Goal: Complete application form: Complete application form

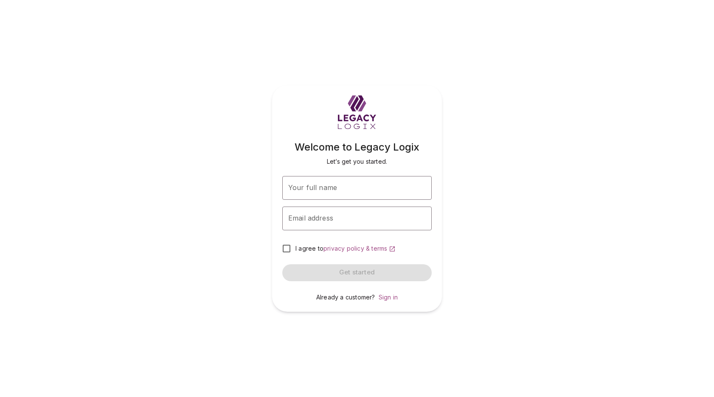
click at [495, 350] on div "Welcome to Legacy Logix Let’s get you started. Your full name Your full name Em…" at bounding box center [357, 198] width 714 height 397
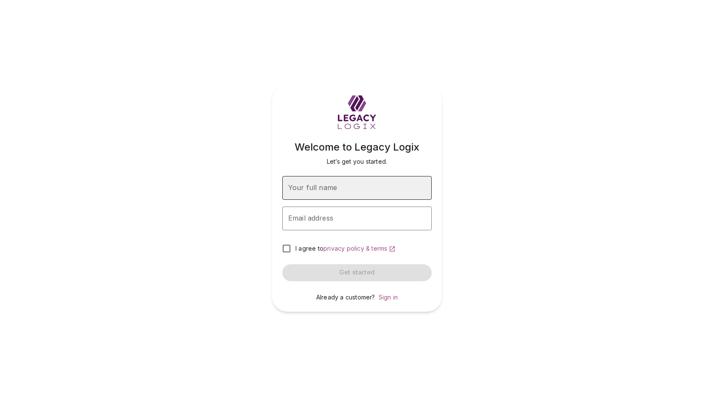
click at [354, 188] on input "Your full name" at bounding box center [356, 188] width 149 height 24
type input "**********"
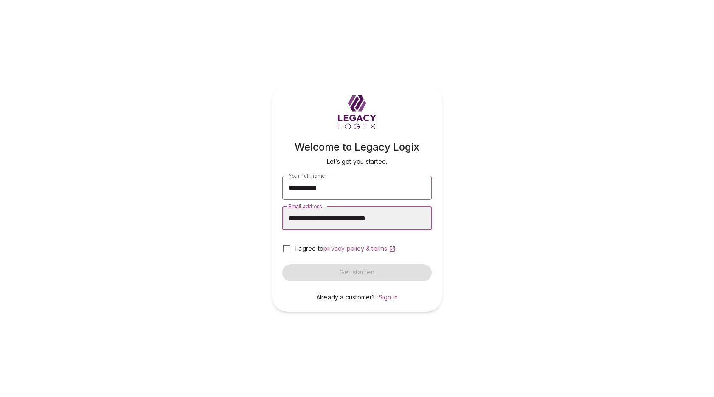
type input "**********"
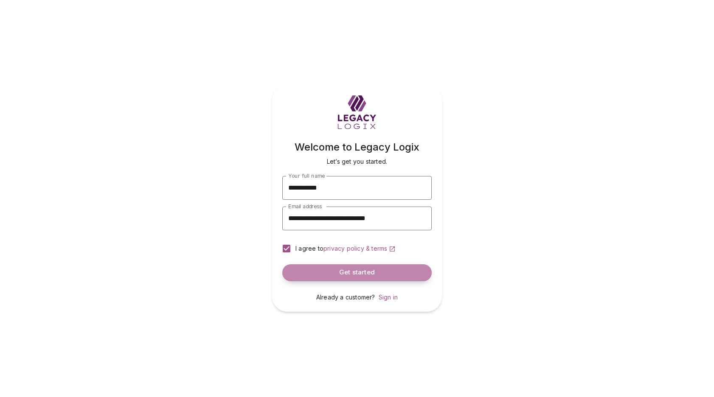
click at [350, 273] on span "Get started" at bounding box center [357, 273] width 36 height 8
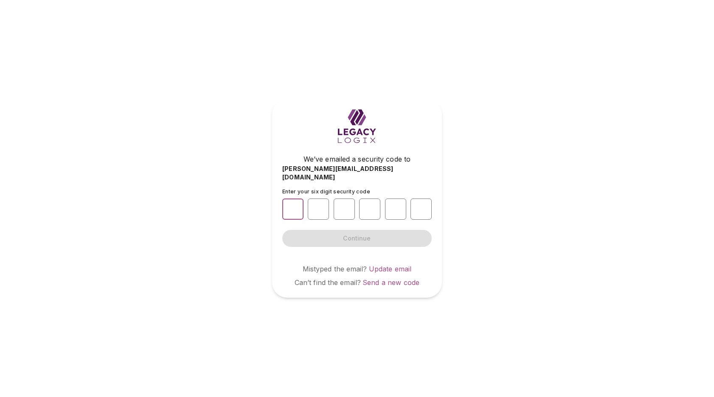
click at [293, 208] on input "number" at bounding box center [292, 209] width 21 height 21
type input "*"
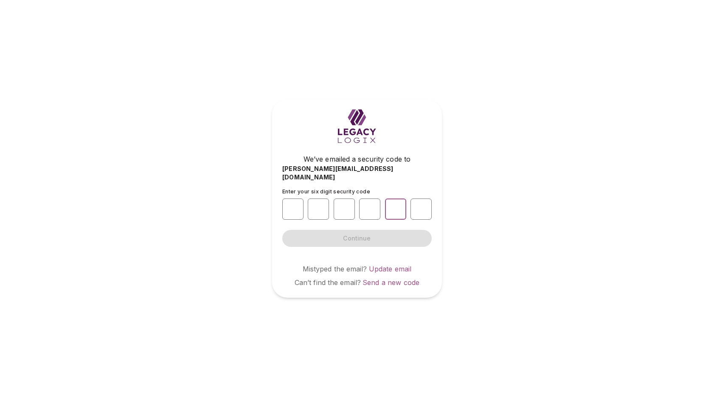
type input "*"
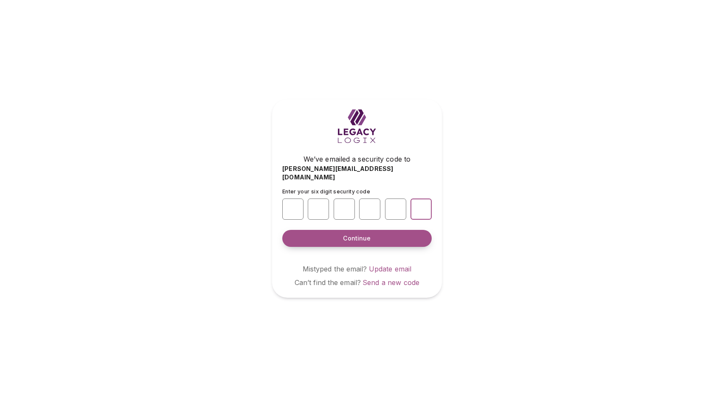
type input "*"
click at [365, 234] on span "Continue" at bounding box center [357, 238] width 28 height 8
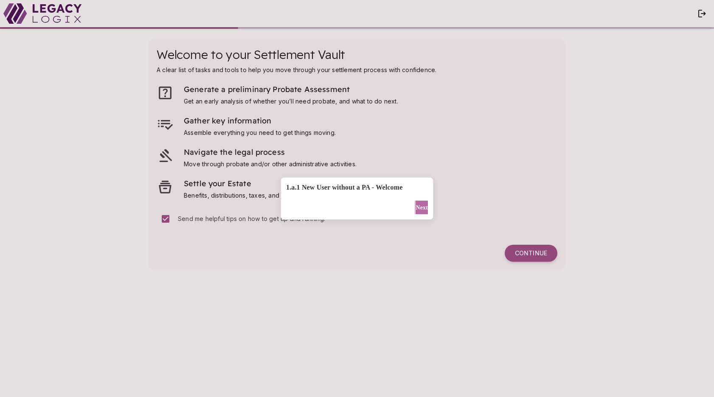
click at [417, 207] on span "Next" at bounding box center [422, 207] width 12 height 9
click at [334, 211] on span "Not Now" at bounding box center [343, 207] width 23 height 9
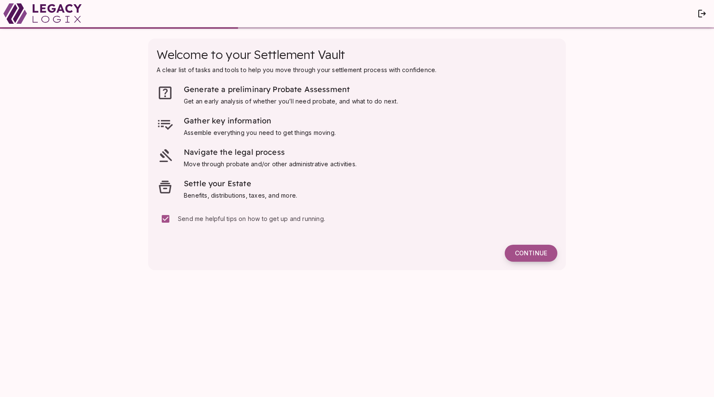
click at [534, 251] on span "Continue" at bounding box center [531, 254] width 32 height 8
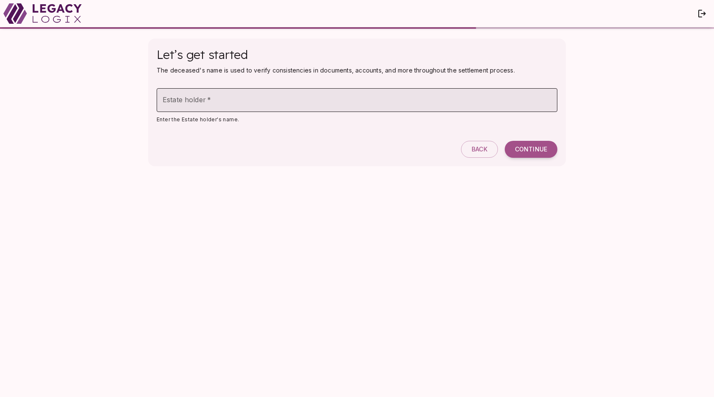
click at [260, 104] on input "Estate holder   *" at bounding box center [357, 100] width 401 height 24
type input "**********"
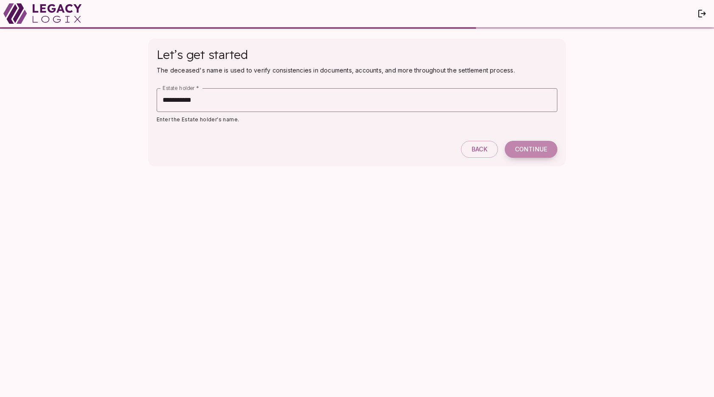
click at [529, 150] on span "Continue" at bounding box center [531, 150] width 32 height 8
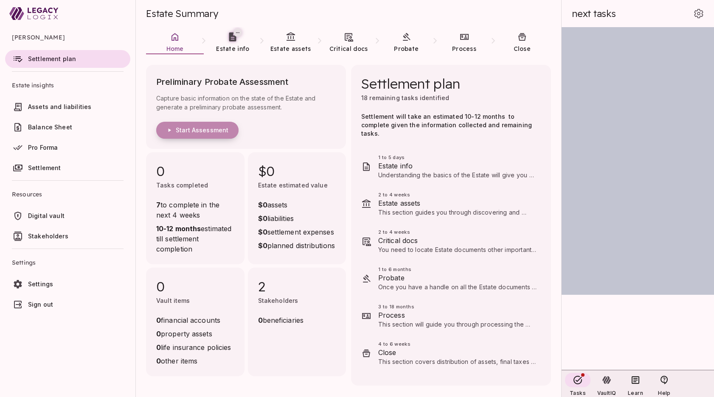
click at [203, 131] on span "Start Assessment" at bounding box center [202, 130] width 53 height 8
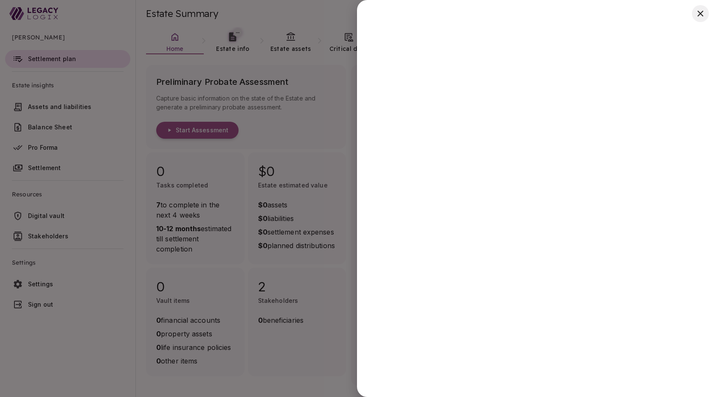
click at [699, 14] on icon "button" at bounding box center [700, 14] width 6 height 6
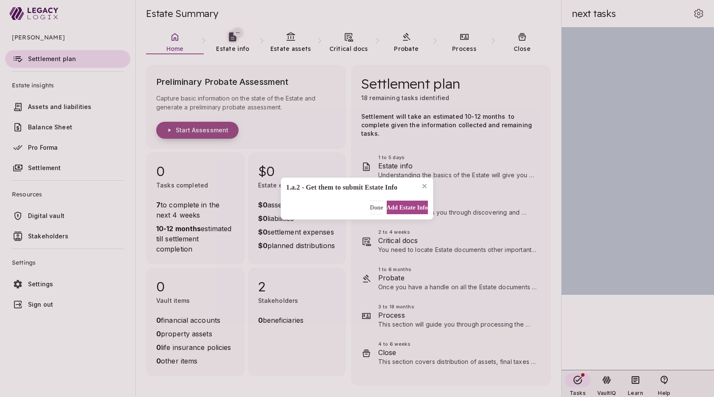
click at [202, 132] on div "1.a.2 - Get them to submit Estate Info Done Add Estate Info" at bounding box center [357, 198] width 714 height 397
click at [370, 210] on span "Done" at bounding box center [377, 207] width 14 height 9
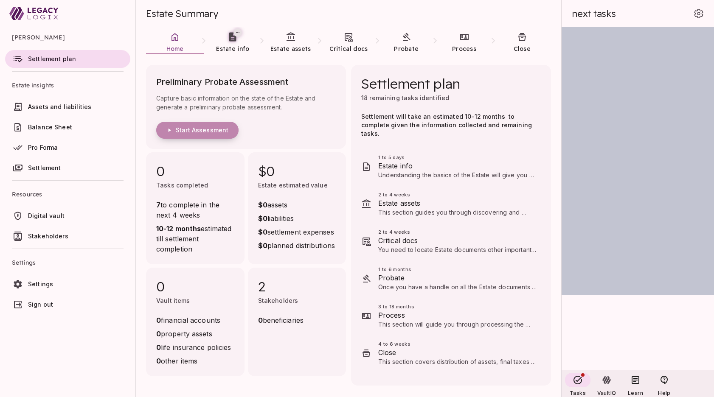
click at [208, 126] on span "Start Assessment" at bounding box center [202, 130] width 53 height 8
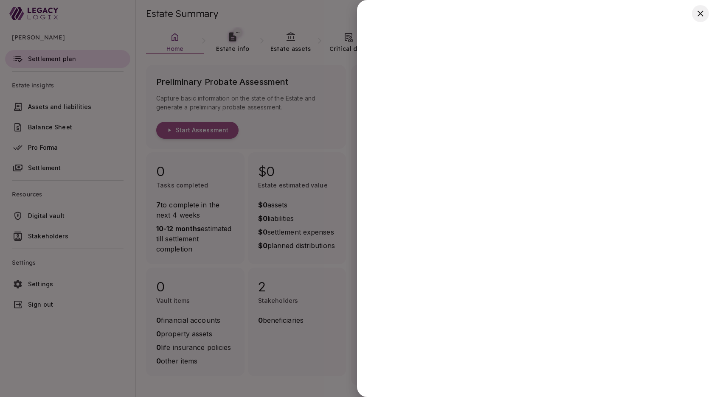
click at [702, 13] on icon "button" at bounding box center [700, 13] width 10 height 10
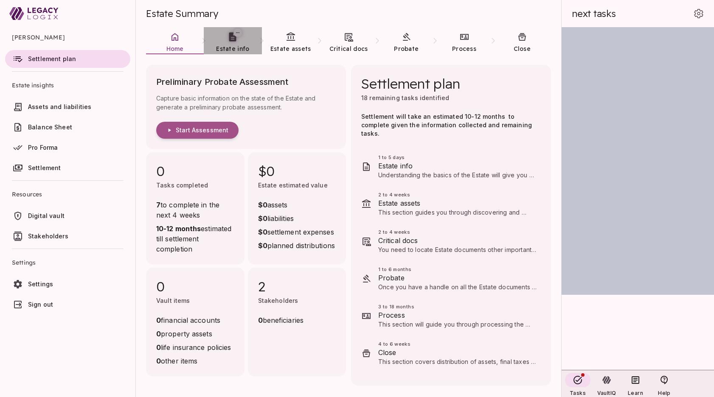
click at [233, 45] on span "Estate info" at bounding box center [232, 49] width 33 height 8
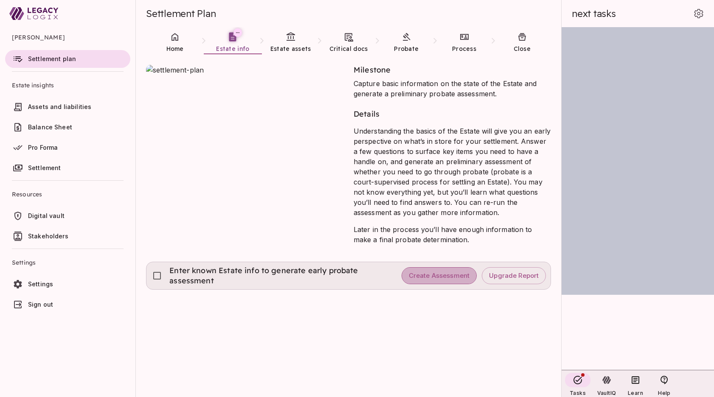
click at [445, 276] on span "Create Assessment" at bounding box center [439, 276] width 61 height 8
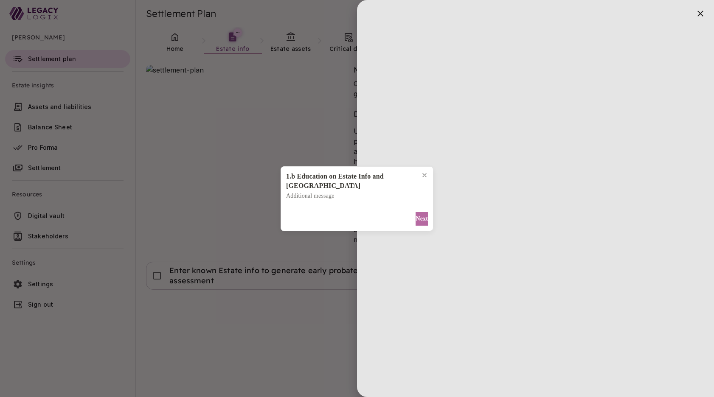
click at [417, 214] on span "Next" at bounding box center [422, 218] width 12 height 9
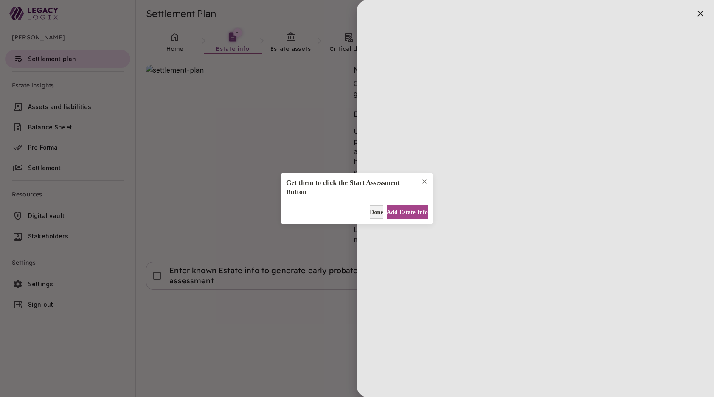
click at [370, 212] on span "Done" at bounding box center [377, 212] width 14 height 9
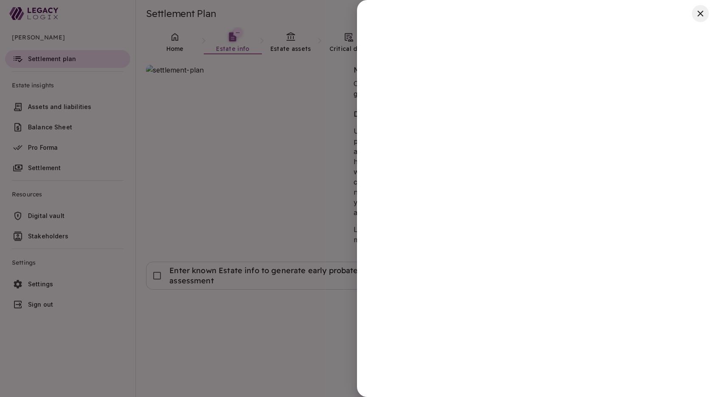
click at [699, 13] on icon "button" at bounding box center [700, 13] width 10 height 10
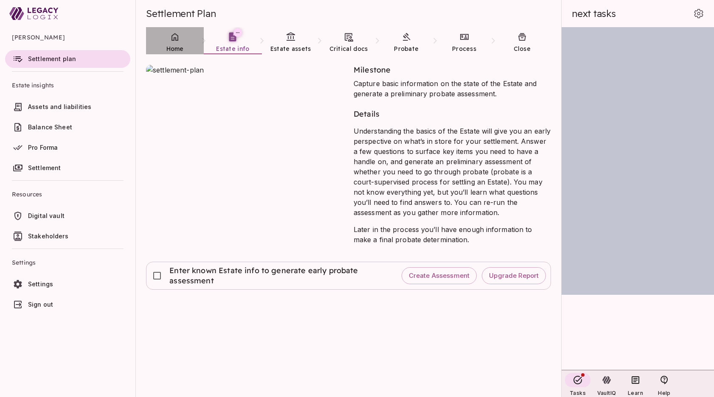
click at [174, 44] on link "Home" at bounding box center [175, 42] width 58 height 31
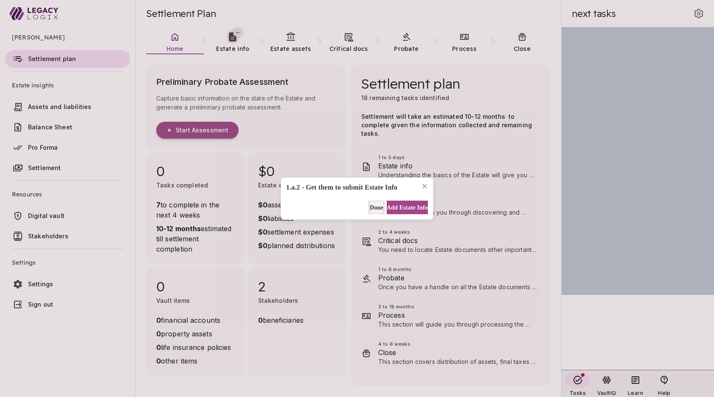
click at [370, 205] on span "Done" at bounding box center [377, 207] width 14 height 9
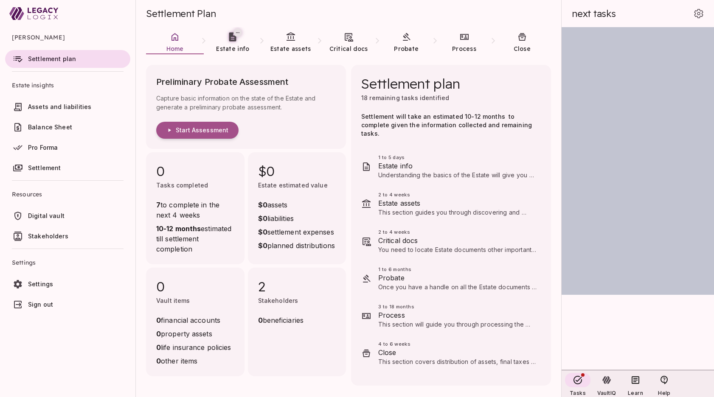
click at [262, 15] on div "Settlement Plan" at bounding box center [348, 13] width 405 height 27
click at [233, 43] on link "Estate info" at bounding box center [233, 42] width 58 height 31
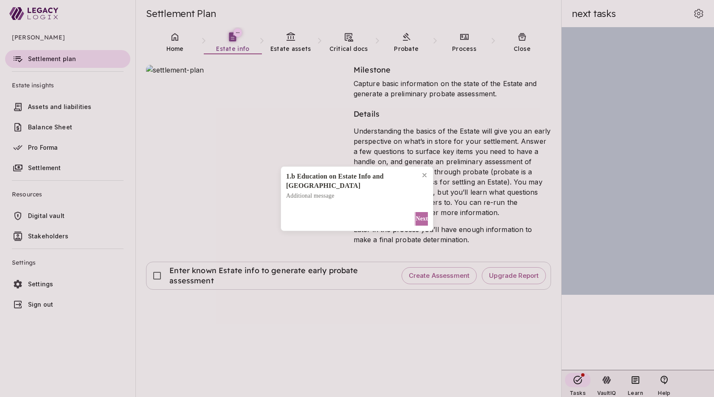
click at [416, 215] on span "Next" at bounding box center [422, 218] width 12 height 9
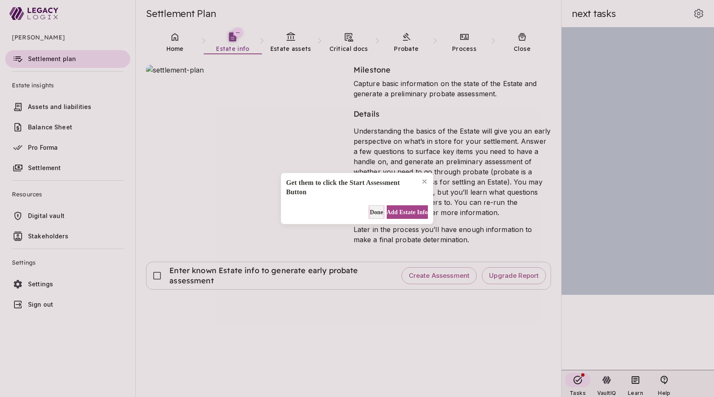
click at [370, 211] on span "Done" at bounding box center [377, 212] width 14 height 9
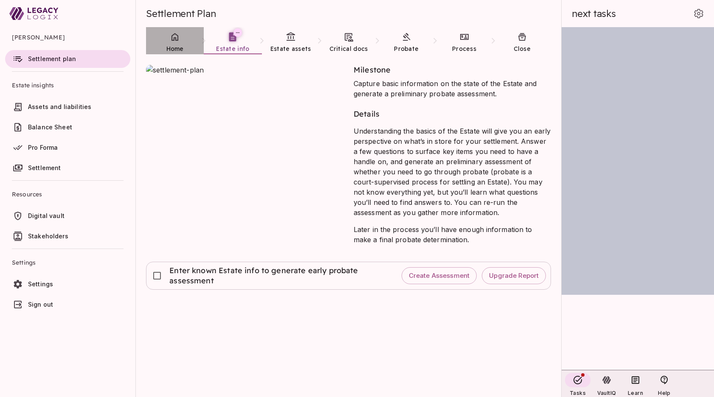
click at [178, 45] on span "Home" at bounding box center [174, 49] width 17 height 8
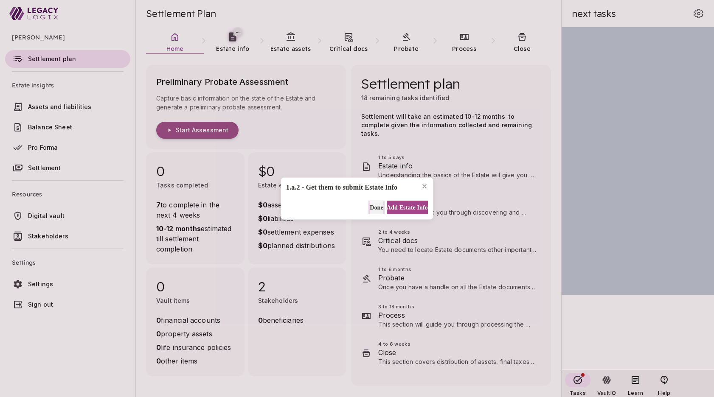
click at [370, 209] on span "Done" at bounding box center [377, 207] width 14 height 9
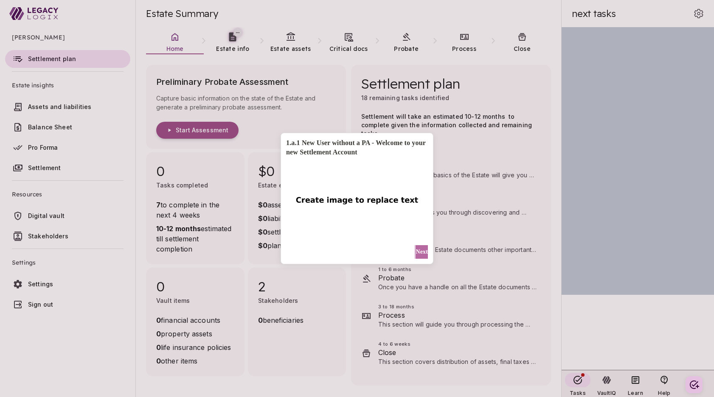
click at [418, 250] on span "Next" at bounding box center [422, 251] width 12 height 9
click at [417, 252] on span "Next" at bounding box center [422, 251] width 12 height 9
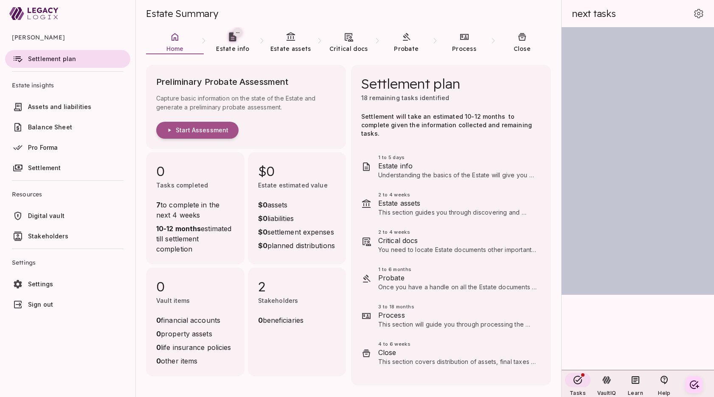
click at [79, 317] on ul "David Smith Settlement plan Estate insights Assets and liabilities Balance Shee…" at bounding box center [67, 172] width 135 height 290
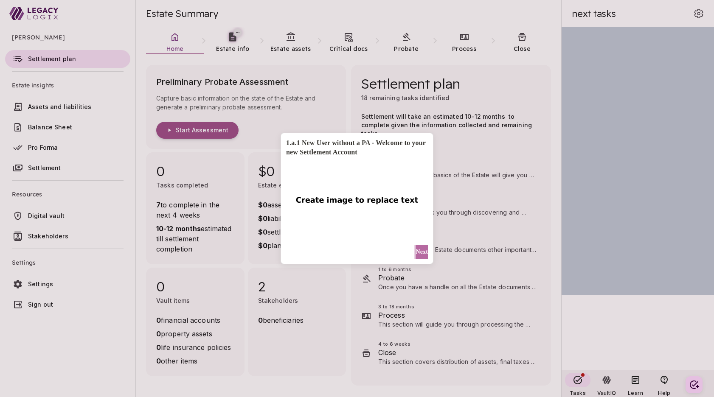
click at [420, 250] on span "Next" at bounding box center [422, 251] width 12 height 9
click at [417, 253] on span "Next" at bounding box center [422, 251] width 12 height 9
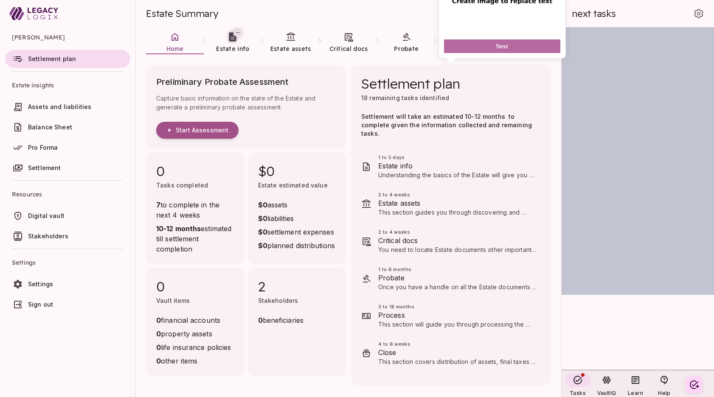
click at [531, 45] on button "Next" at bounding box center [502, 46] width 116 height 14
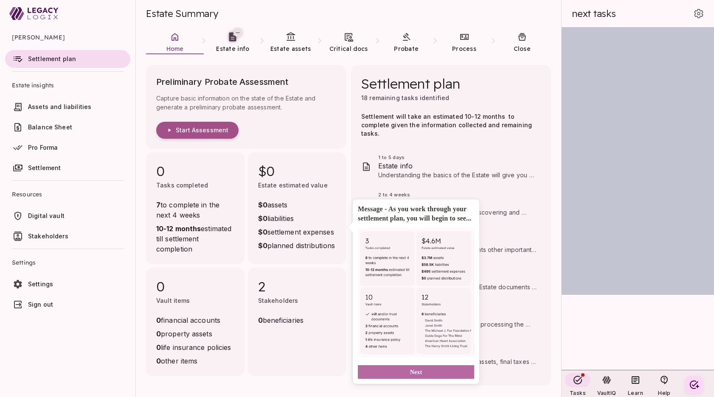
click at [450, 379] on button "Next" at bounding box center [416, 372] width 116 height 14
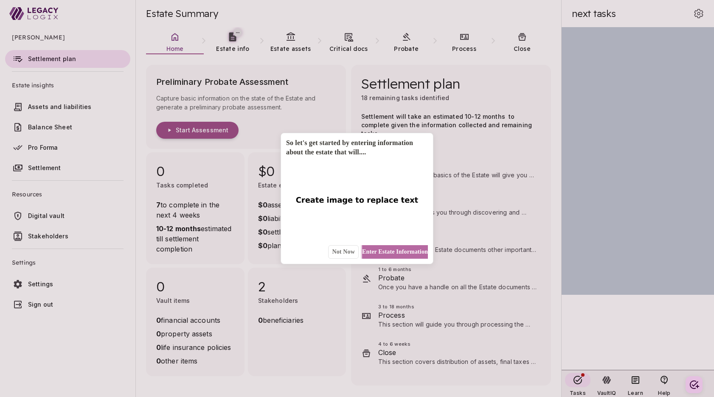
click at [395, 252] on span "Enter Estate Information" at bounding box center [395, 251] width 66 height 9
click at [417, 250] on span "Next" at bounding box center [422, 251] width 12 height 9
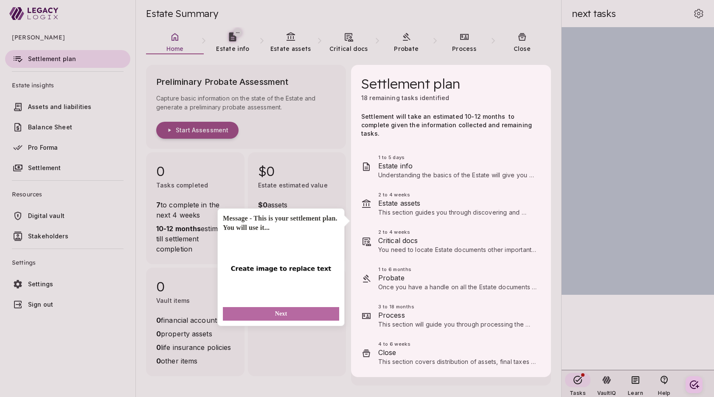
click at [310, 313] on button "Next" at bounding box center [281, 314] width 116 height 14
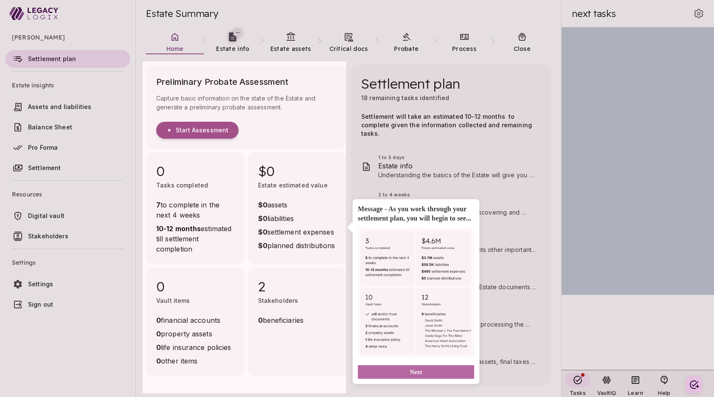
click at [447, 379] on button "Next" at bounding box center [416, 372] width 116 height 14
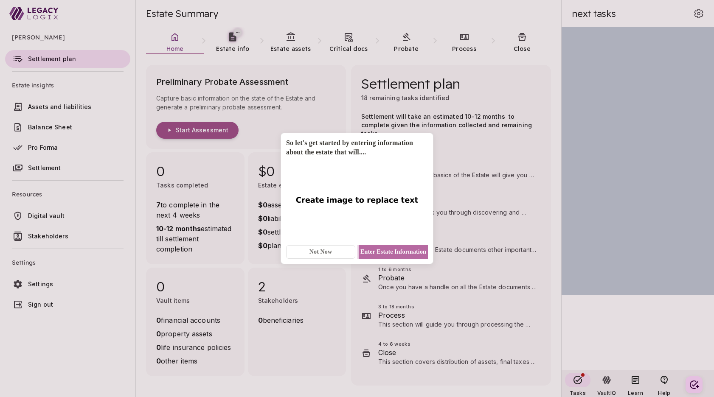
click at [398, 248] on span "Enter Estate Information" at bounding box center [393, 251] width 66 height 9
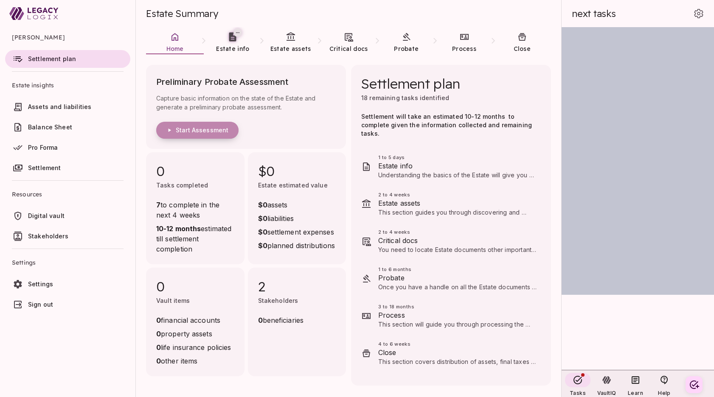
click at [219, 128] on span "Start Assessment" at bounding box center [202, 130] width 53 height 8
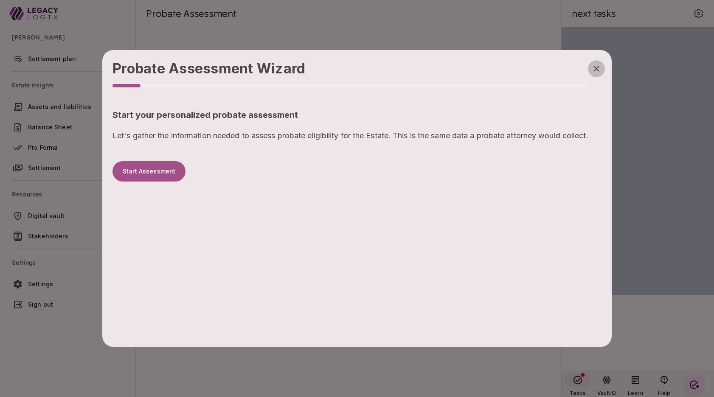
click at [596, 67] on icon "button" at bounding box center [596, 69] width 10 height 10
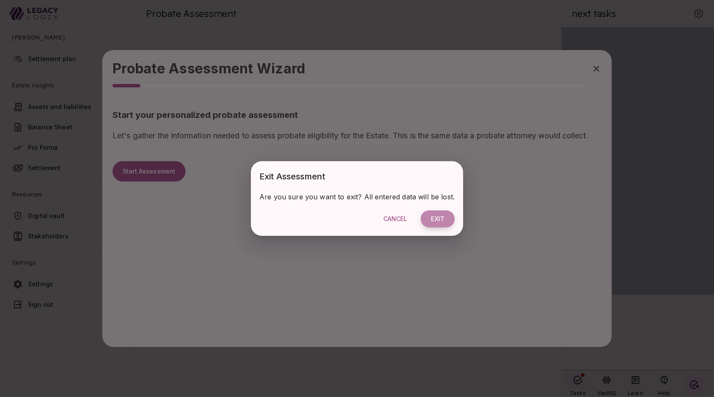
click at [438, 217] on button "Exit" at bounding box center [438, 219] width 34 height 17
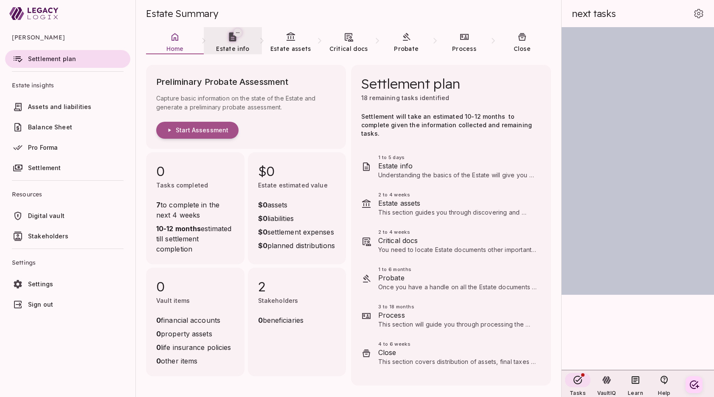
click at [231, 47] on span "Estate info" at bounding box center [232, 49] width 33 height 8
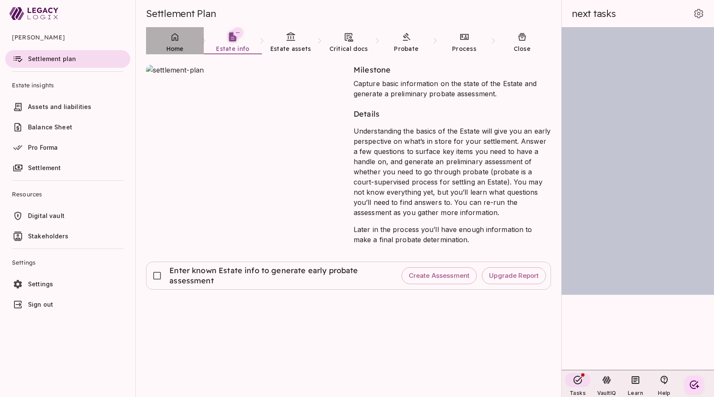
click at [174, 44] on link "Home" at bounding box center [175, 42] width 58 height 31
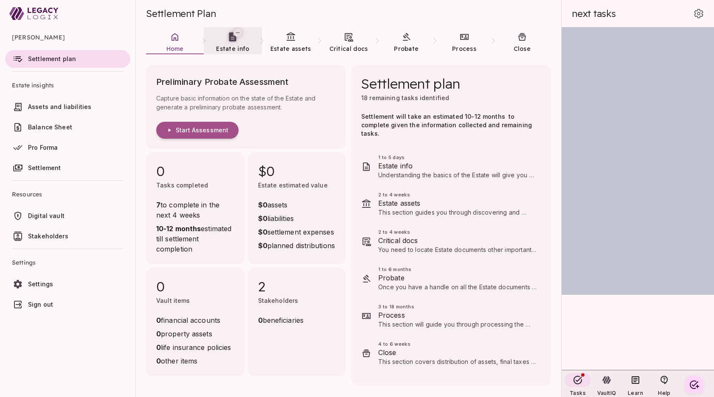
click at [233, 48] on span "Estate info" at bounding box center [232, 49] width 33 height 8
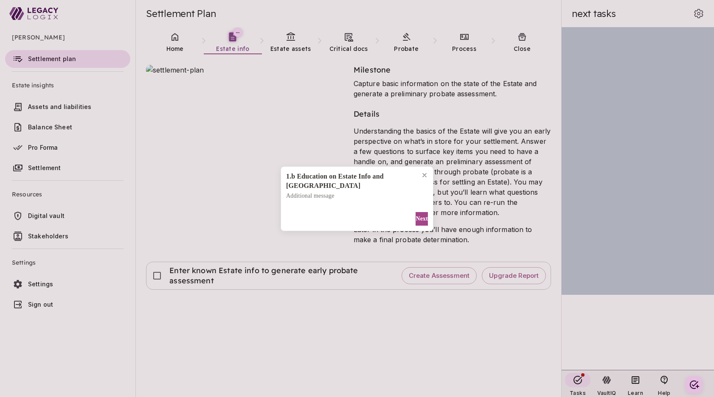
click at [187, 364] on div "1.b Education on Estate Info and PA Additional message Next" at bounding box center [357, 198] width 714 height 397
click at [416, 214] on span "Next" at bounding box center [422, 218] width 12 height 9
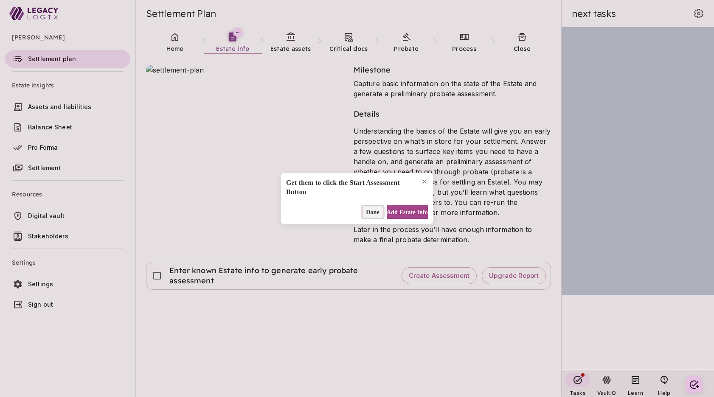
click at [366, 213] on span "Done" at bounding box center [373, 212] width 14 height 9
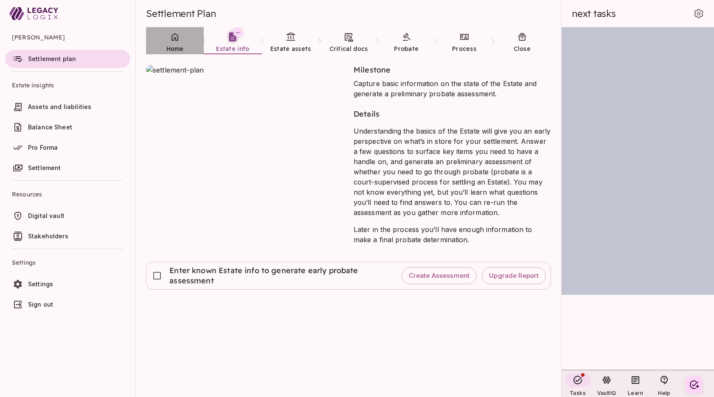
click at [174, 41] on icon at bounding box center [175, 37] width 10 height 10
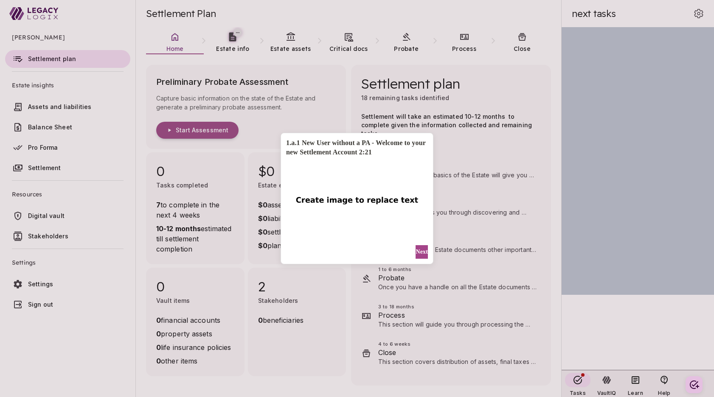
click at [545, 18] on div "1.a.1 New User without a PA - Welcome to your new Settlement Account 2:21 Next" at bounding box center [357, 198] width 714 height 397
click at [417, 251] on span "Next" at bounding box center [422, 251] width 12 height 9
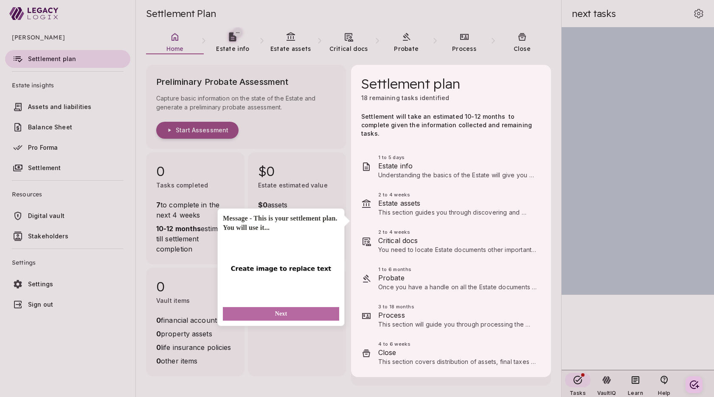
click at [307, 313] on button "Next" at bounding box center [281, 314] width 116 height 14
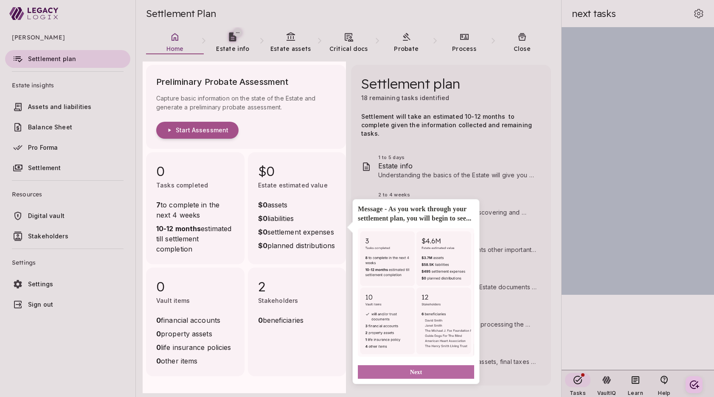
click at [388, 379] on button "Next" at bounding box center [416, 372] width 116 height 14
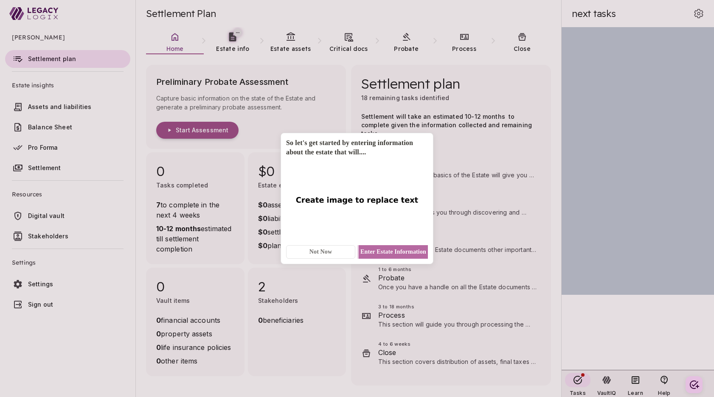
click at [386, 252] on span "Enter Estate Information" at bounding box center [393, 251] width 66 height 9
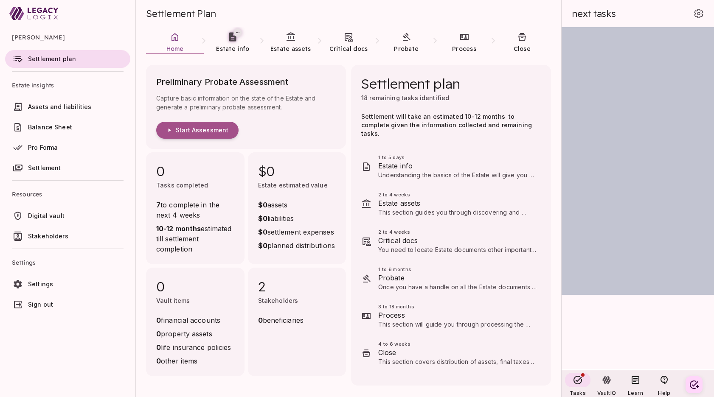
click at [96, 317] on ul "[PERSON_NAME] Settlement plan Estate insights Assets and liabilities Balance Sh…" at bounding box center [67, 172] width 135 height 290
click at [231, 44] on link "Estate info" at bounding box center [233, 42] width 58 height 31
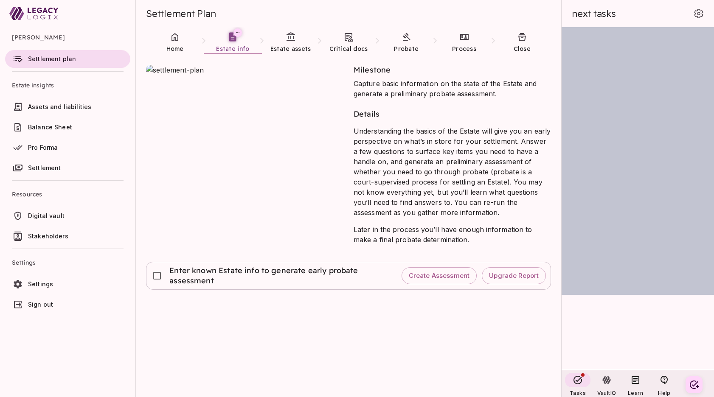
click at [223, 332] on div "Milestone Capture basic information on the state of the Estate and generate a p…" at bounding box center [353, 226] width 415 height 343
click at [174, 39] on icon at bounding box center [175, 37] width 10 height 10
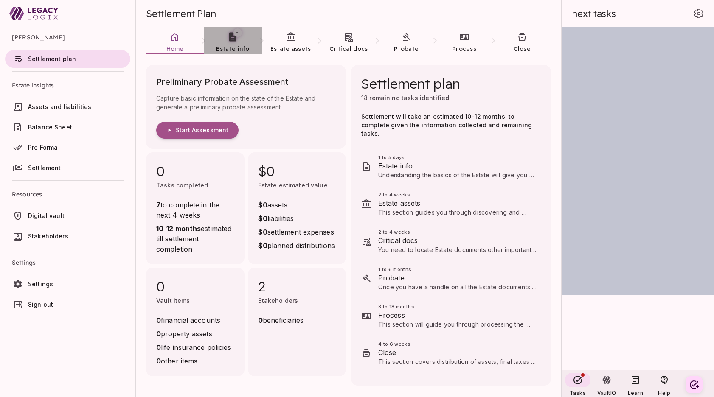
click at [236, 45] on span "Estate info" at bounding box center [232, 49] width 33 height 8
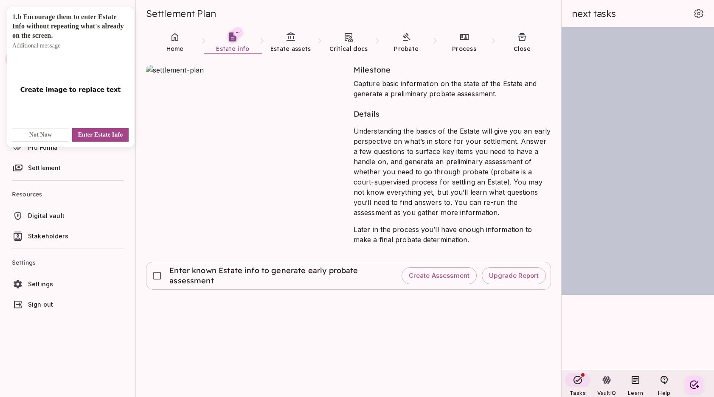
click at [405, 354] on div "Milestone Capture basic information on the state of the Estate and generate a p…" at bounding box center [353, 226] width 415 height 343
click at [87, 135] on span "Enter Estate Info" at bounding box center [100, 134] width 45 height 9
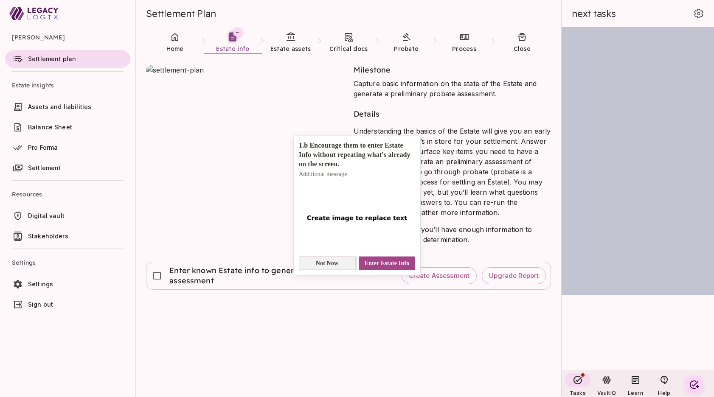
click at [343, 266] on button "Not Now" at bounding box center [327, 263] width 56 height 14
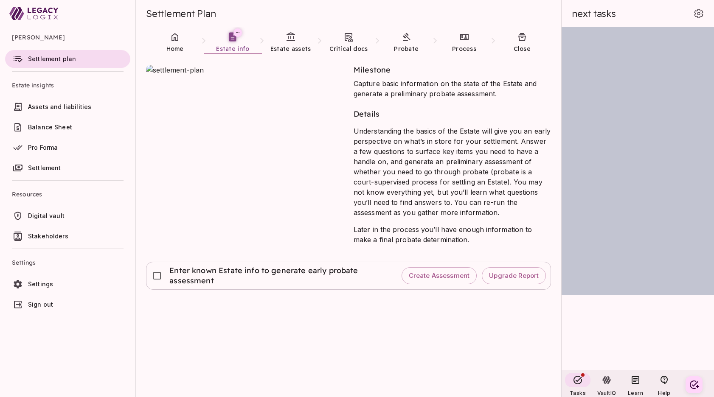
click at [171, 355] on div "Milestone Capture basic information on the state of the Estate and generate a p…" at bounding box center [353, 226] width 415 height 343
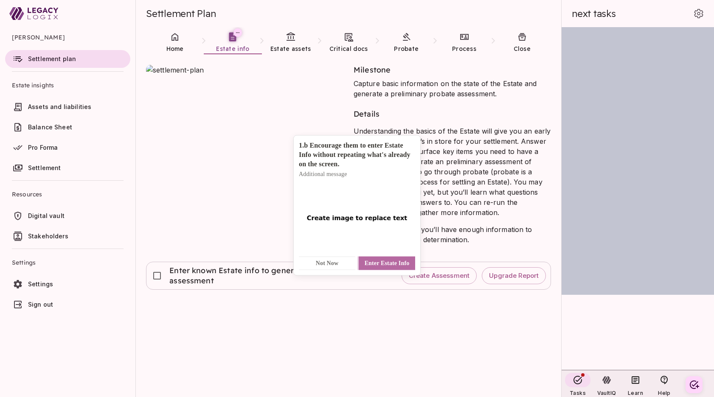
click at [398, 262] on span "Enter Estate Info" at bounding box center [387, 263] width 45 height 9
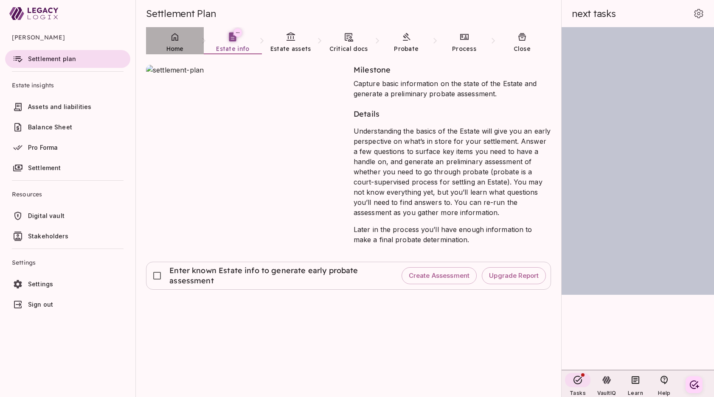
click at [175, 41] on icon at bounding box center [175, 37] width 10 height 10
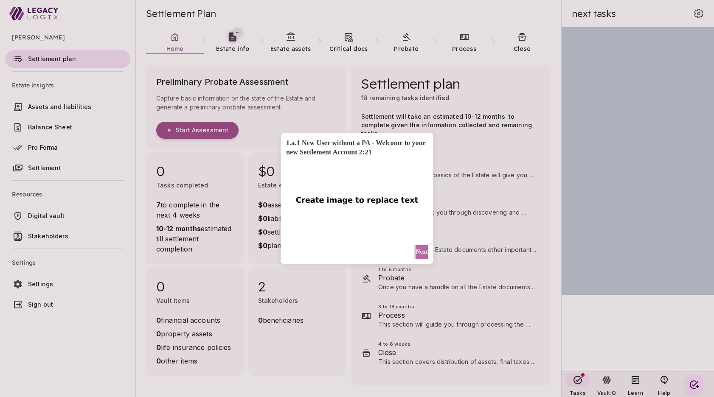
click at [419, 252] on span "Next" at bounding box center [422, 251] width 12 height 9
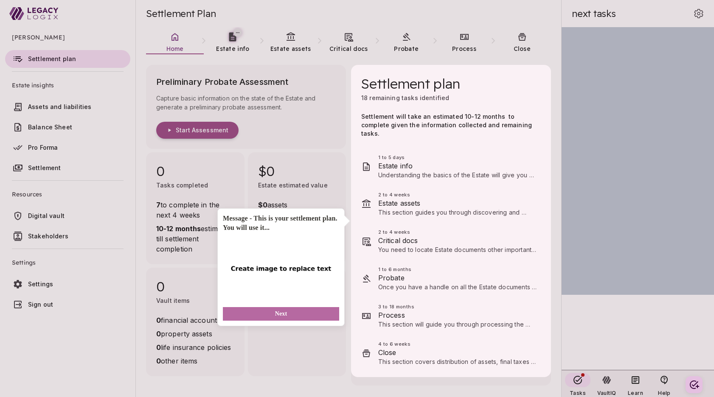
click at [291, 315] on button "Next" at bounding box center [281, 314] width 116 height 14
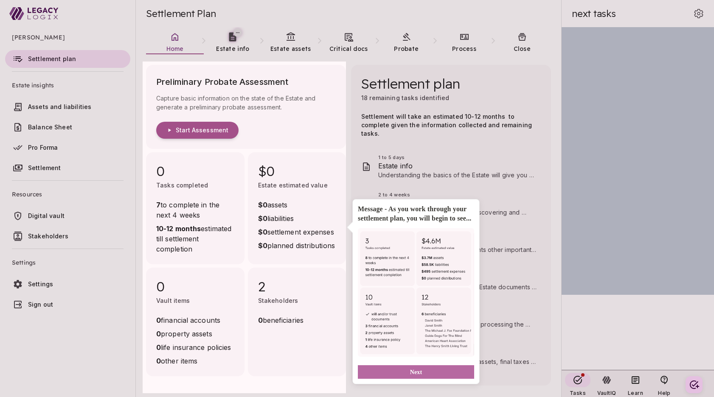
click at [425, 379] on button "Next" at bounding box center [416, 372] width 116 height 14
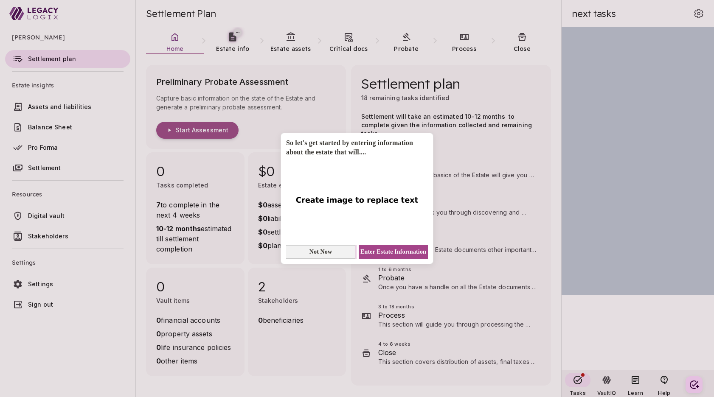
click at [332, 253] on span "Not Now" at bounding box center [320, 251] width 23 height 9
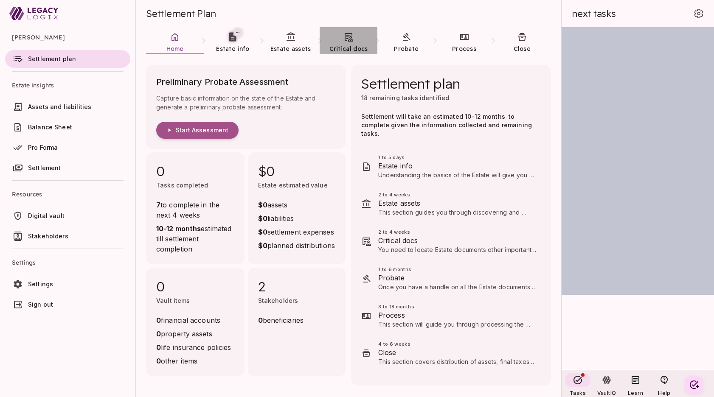
click at [356, 46] on span "Critical docs" at bounding box center [348, 49] width 39 height 8
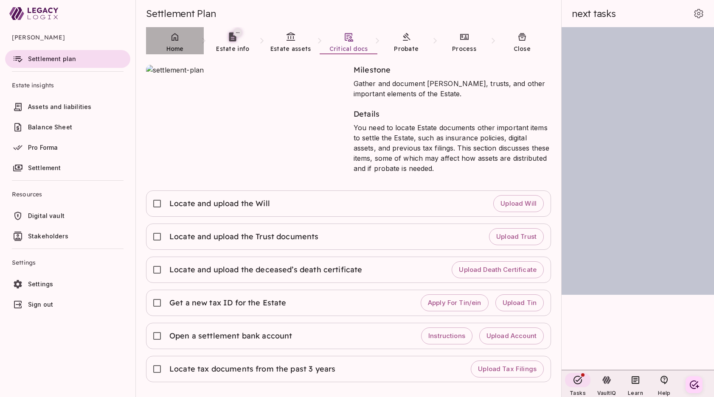
click at [175, 39] on icon at bounding box center [175, 37] width 10 height 10
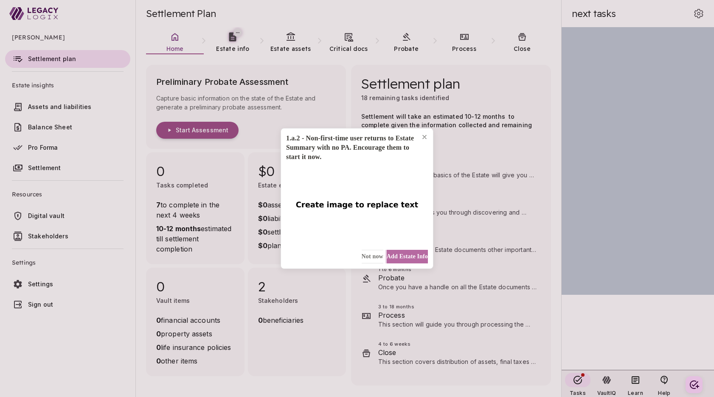
click at [400, 256] on span "Add Estate Info" at bounding box center [407, 256] width 41 height 9
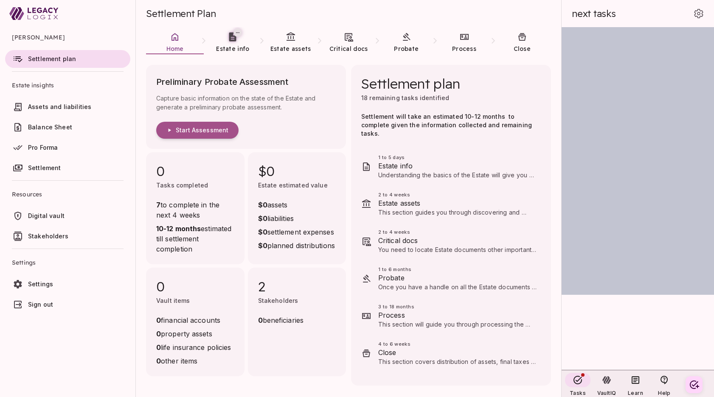
click at [107, 317] on ul "[PERSON_NAME] Settlement plan Estate insights Assets and liabilities Balance Sh…" at bounding box center [67, 172] width 135 height 290
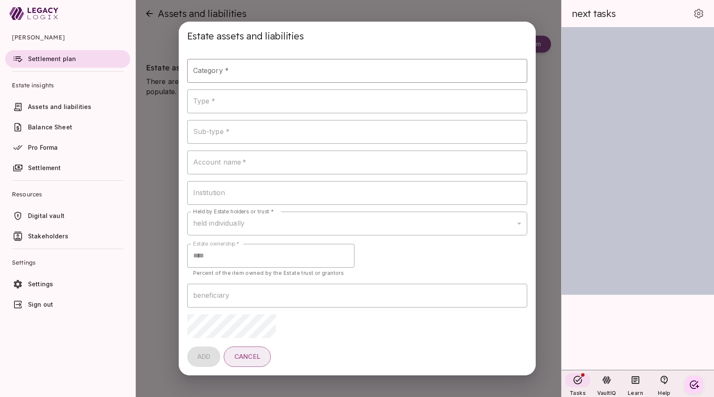
click at [257, 355] on span "Cancel" at bounding box center [247, 357] width 26 height 8
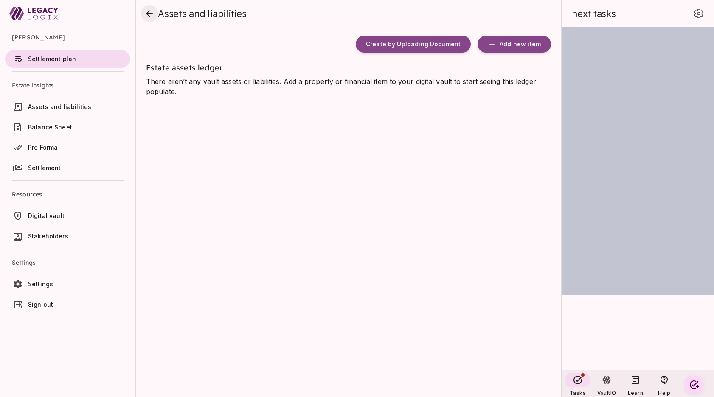
click at [149, 12] on icon "close" at bounding box center [149, 13] width 10 height 10
